Goal: Task Accomplishment & Management: Use online tool/utility

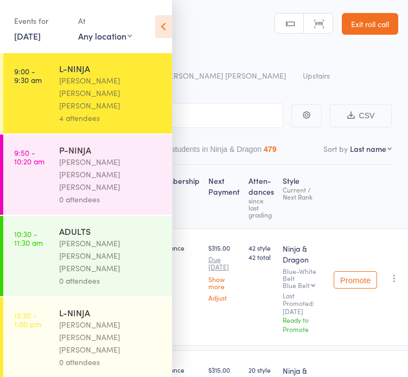
click at [102, 155] on div "0 attendees" at bounding box center [111, 199] width 104 height 12
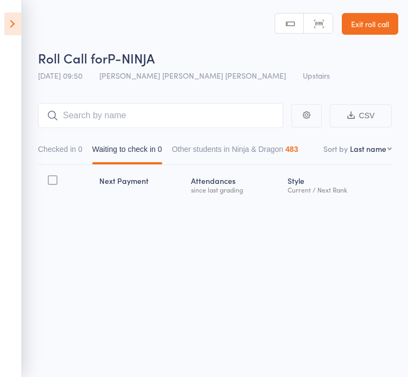
click at [9, 30] on icon at bounding box center [12, 23] width 17 height 23
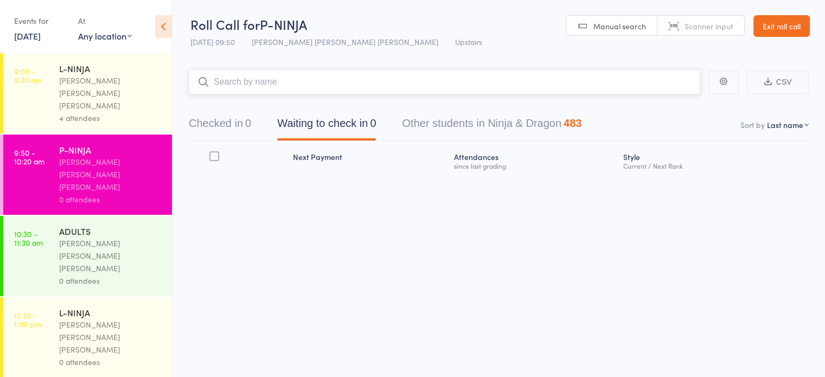
click at [361, 76] on input "search" at bounding box center [444, 81] width 511 height 25
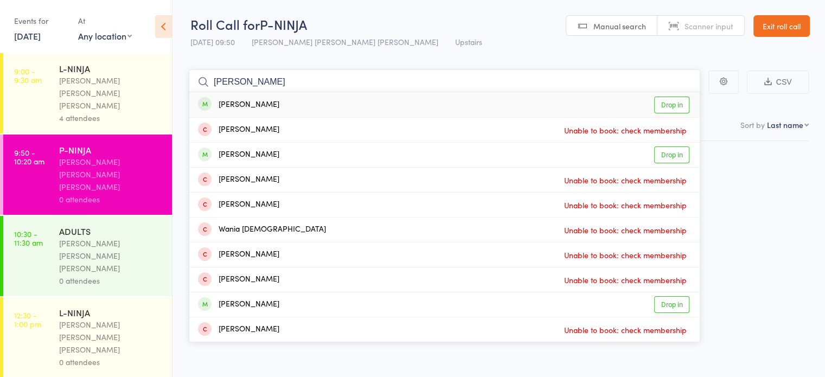
type input "[PERSON_NAME]"
click at [353, 103] on div "[PERSON_NAME] Drop in" at bounding box center [444, 104] width 510 height 25
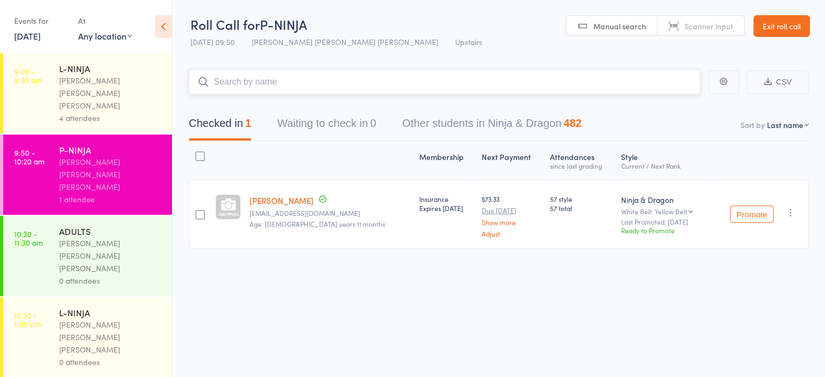
click at [407, 72] on input "search" at bounding box center [444, 81] width 511 height 25
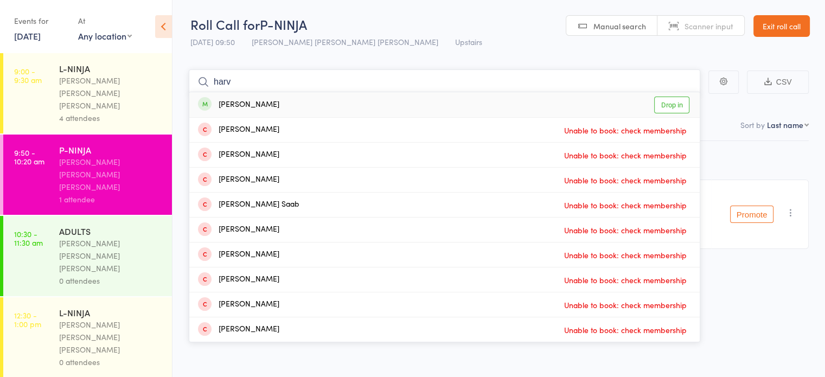
type input "harv"
click at [407, 107] on div "[PERSON_NAME] Drop in" at bounding box center [444, 104] width 510 height 25
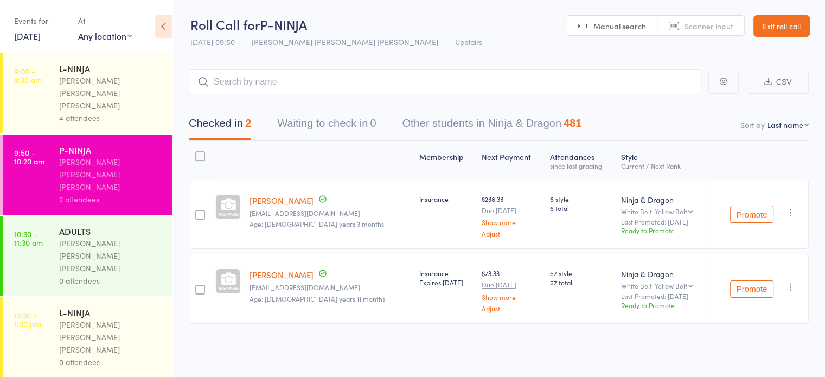
click at [407, 107] on div "Checked in 2 Waiting to check in 0 Other students in Ninja & Dragon 481" at bounding box center [499, 117] width 620 height 47
click at [397, 78] on input "search" at bounding box center [444, 81] width 511 height 25
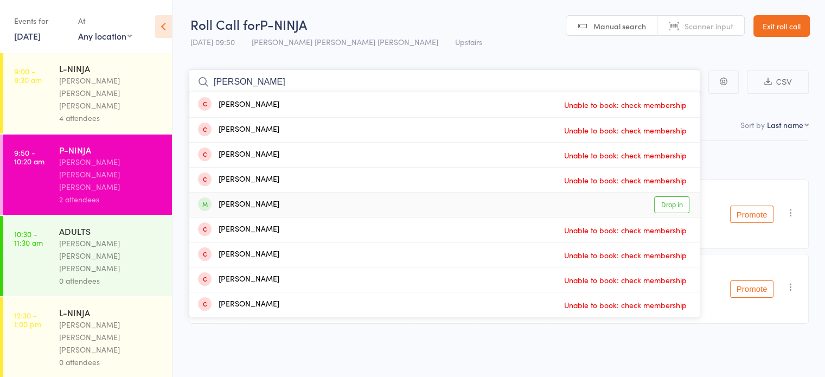
type input "[PERSON_NAME]"
click at [349, 155] on div "[PERSON_NAME] Drop in" at bounding box center [444, 205] width 510 height 24
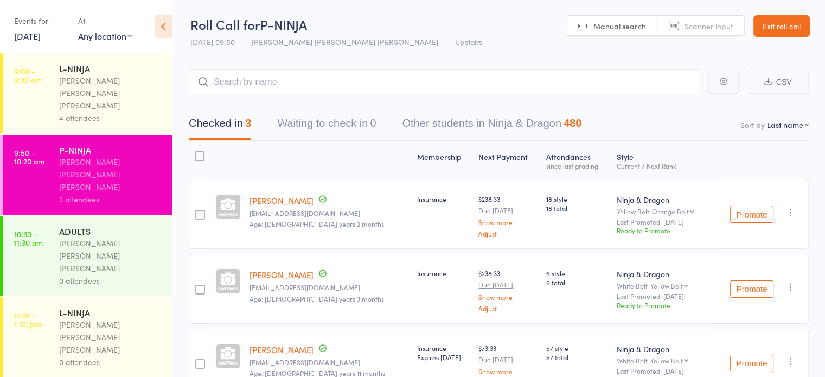
click at [115, 155] on div "[PERSON_NAME] [PERSON_NAME] [PERSON_NAME]" at bounding box center [111, 255] width 104 height 37
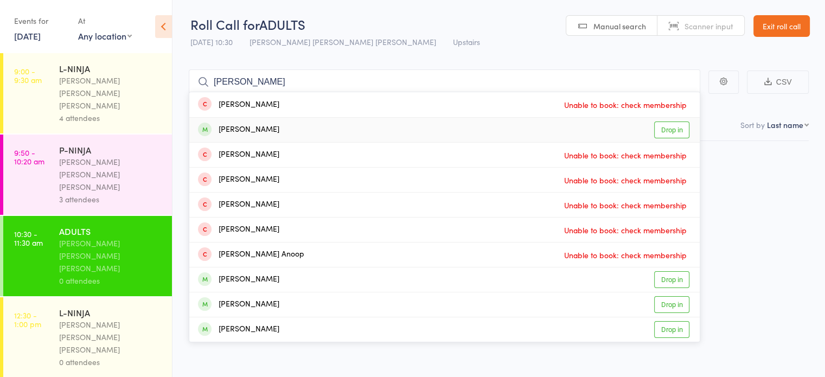
type input "[PERSON_NAME]"
click at [315, 125] on div "[PERSON_NAME] Drop in" at bounding box center [444, 130] width 510 height 24
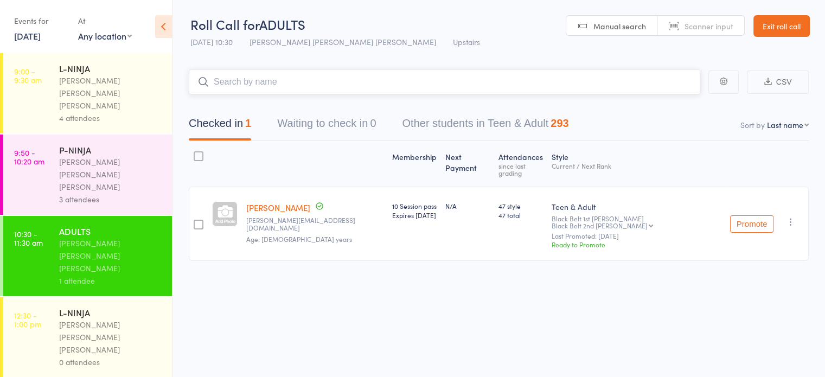
click at [407, 71] on input "search" at bounding box center [444, 81] width 511 height 25
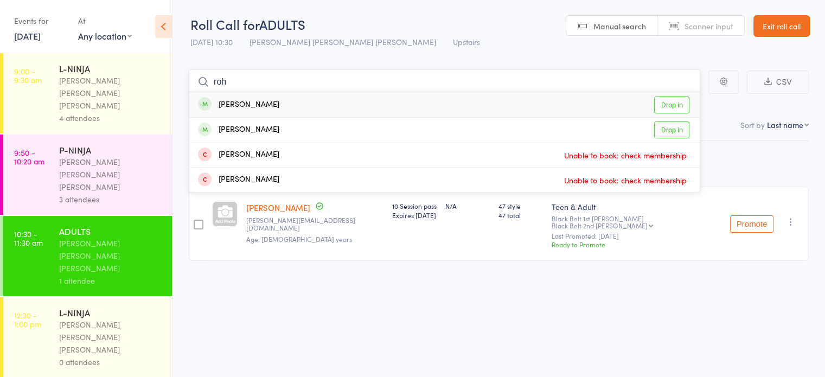
type input "roh"
click at [407, 106] on div "[PERSON_NAME] Drop in" at bounding box center [444, 104] width 510 height 25
